Goal: Information Seeking & Learning: Learn about a topic

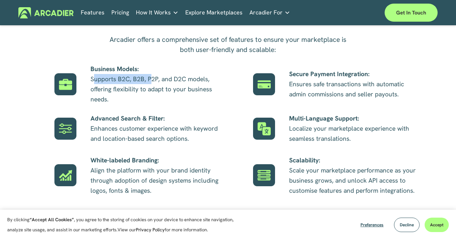
click at [153, 85] on p "Business Models: Supports B2C, B2B, P2P, and D2C models, offering flexibility t…" at bounding box center [156, 84] width 131 height 40
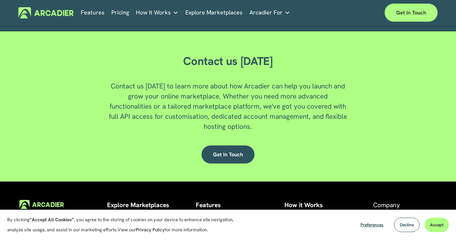
scroll to position [1502, 0]
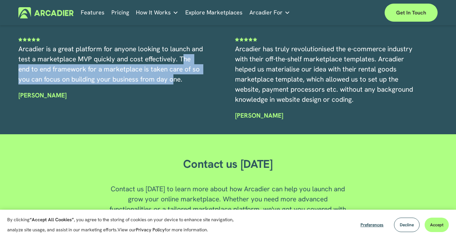
drag, startPoint x: 36, startPoint y: 79, endPoint x: 193, endPoint y: 89, distance: 157.9
click at [193, 84] on span "Arcadier is a great platform for anyone looking to launch and test a marketplac…" at bounding box center [111, 63] width 186 height 39
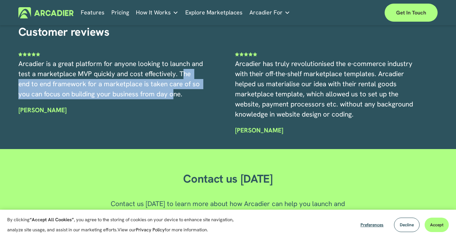
scroll to position [1470, 0]
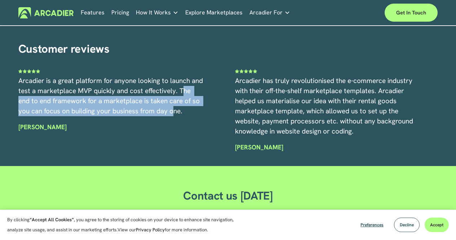
click at [120, 10] on link "Pricing" at bounding box center [120, 12] width 18 height 11
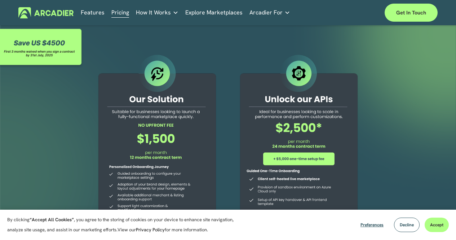
click at [157, 10] on span "How It Works" at bounding box center [153, 13] width 35 height 10
click at [198, 13] on link "Explore Marketplaces" at bounding box center [213, 12] width 57 height 11
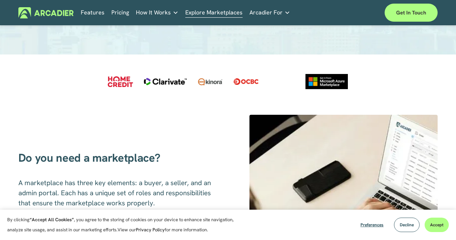
scroll to position [144, 0]
